Goal: Transaction & Acquisition: Purchase product/service

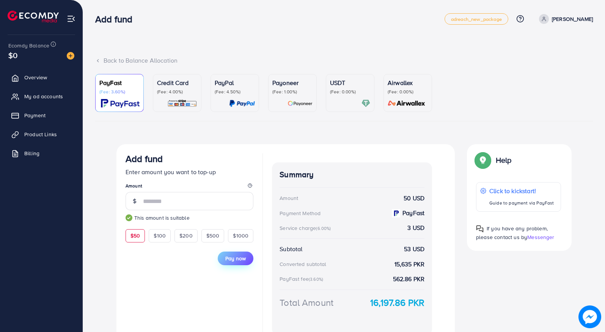
click at [231, 258] on span "Pay now" at bounding box center [235, 258] width 20 height 8
click at [571, 21] on p "[PERSON_NAME]" at bounding box center [572, 18] width 41 height 9
click at [555, 67] on link "Log out" at bounding box center [556, 62] width 72 height 17
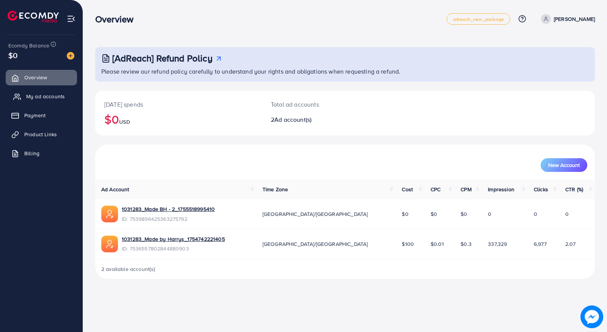
click at [42, 97] on span "My ad accounts" at bounding box center [45, 97] width 39 height 8
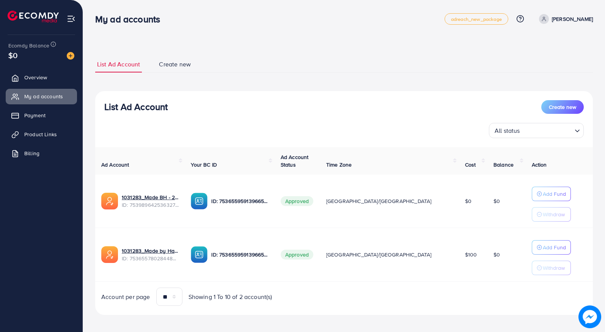
click at [72, 61] on div "Ecomdy Balance $0" at bounding box center [41, 51] width 71 height 32
click at [71, 53] on img at bounding box center [71, 56] width 8 height 8
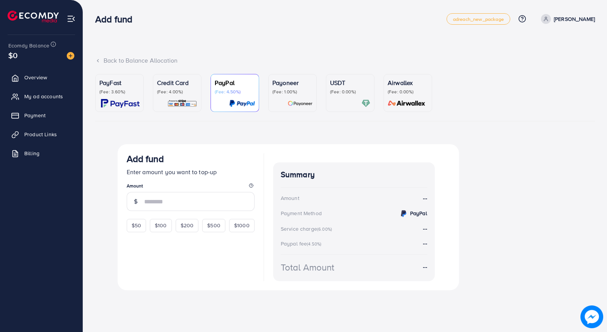
click at [113, 82] on p "PayFast" at bounding box center [119, 82] width 40 height 9
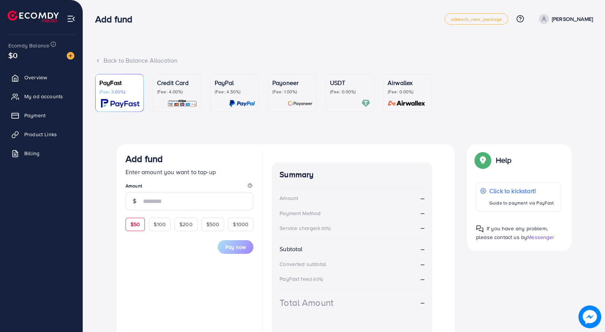
click at [130, 218] on div "$50" at bounding box center [135, 224] width 19 height 13
type input "**"
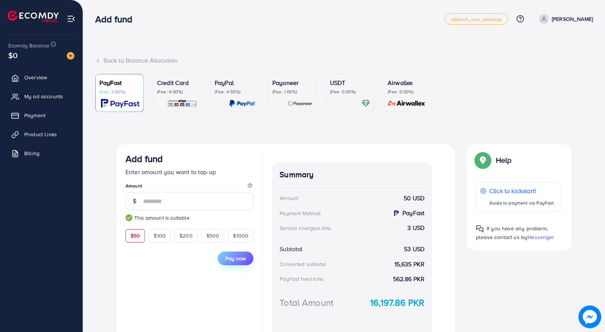
click at [225, 256] on span "Pay now" at bounding box center [235, 258] width 20 height 8
